Goal: Task Accomplishment & Management: Use online tool/utility

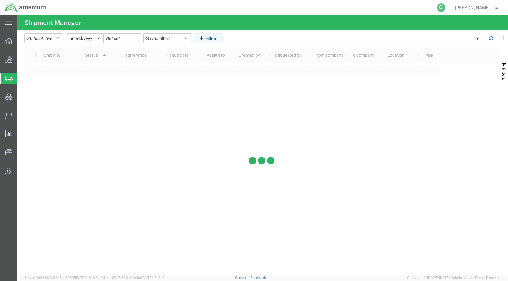
click at [445, 5] on icon at bounding box center [441, 7] width 9 height 9
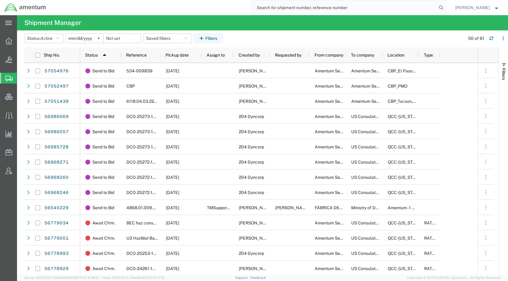
paste input "57036001"
type input "57036001"
click at [445, 7] on icon at bounding box center [441, 7] width 9 height 9
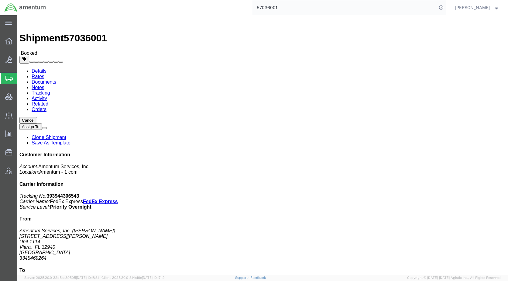
click link "Documents"
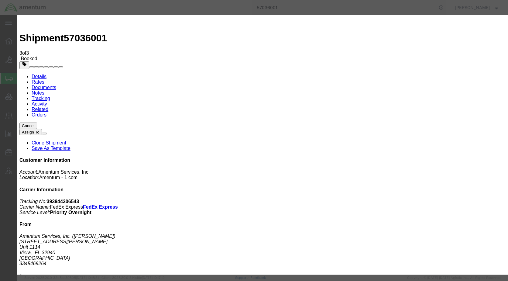
type input "[EMAIL_ADDRESS][PERSON_NAME][DOMAIN_NAME]"
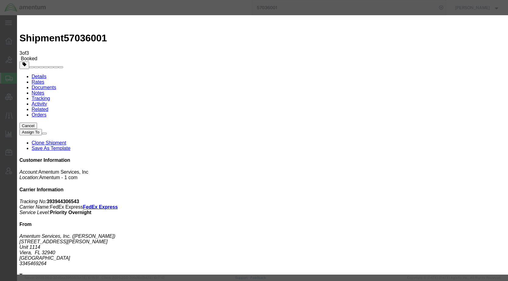
type input "[EMAIL_ADDRESS][PERSON_NAME][DOMAIN_NAME]"
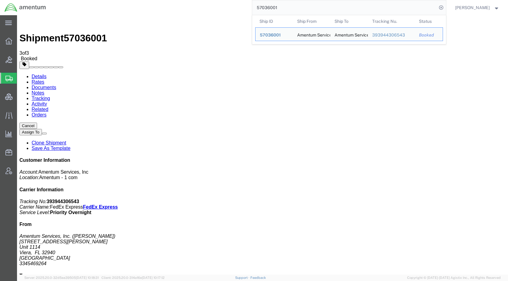
drag, startPoint x: 334, startPoint y: 20, endPoint x: 237, endPoint y: 15, distance: 97.0
paste input "5866"
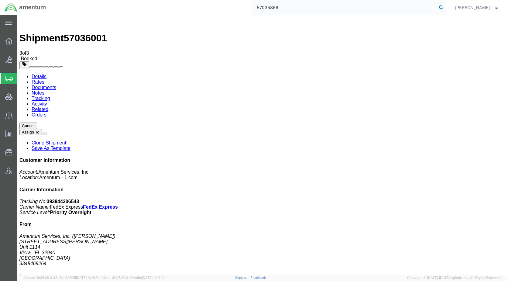
type input "57035866"
click at [445, 8] on icon at bounding box center [441, 7] width 9 height 9
